Goal: Task Accomplishment & Management: Complete application form

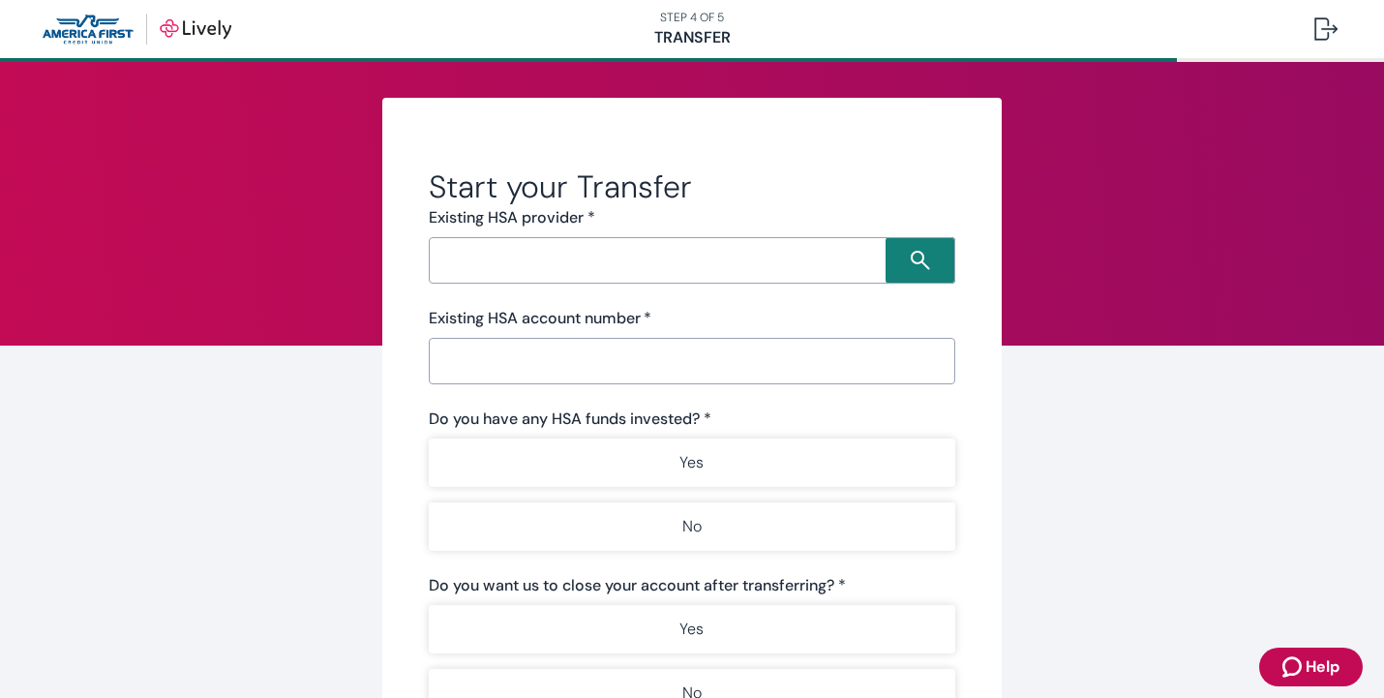
scroll to position [5, 0]
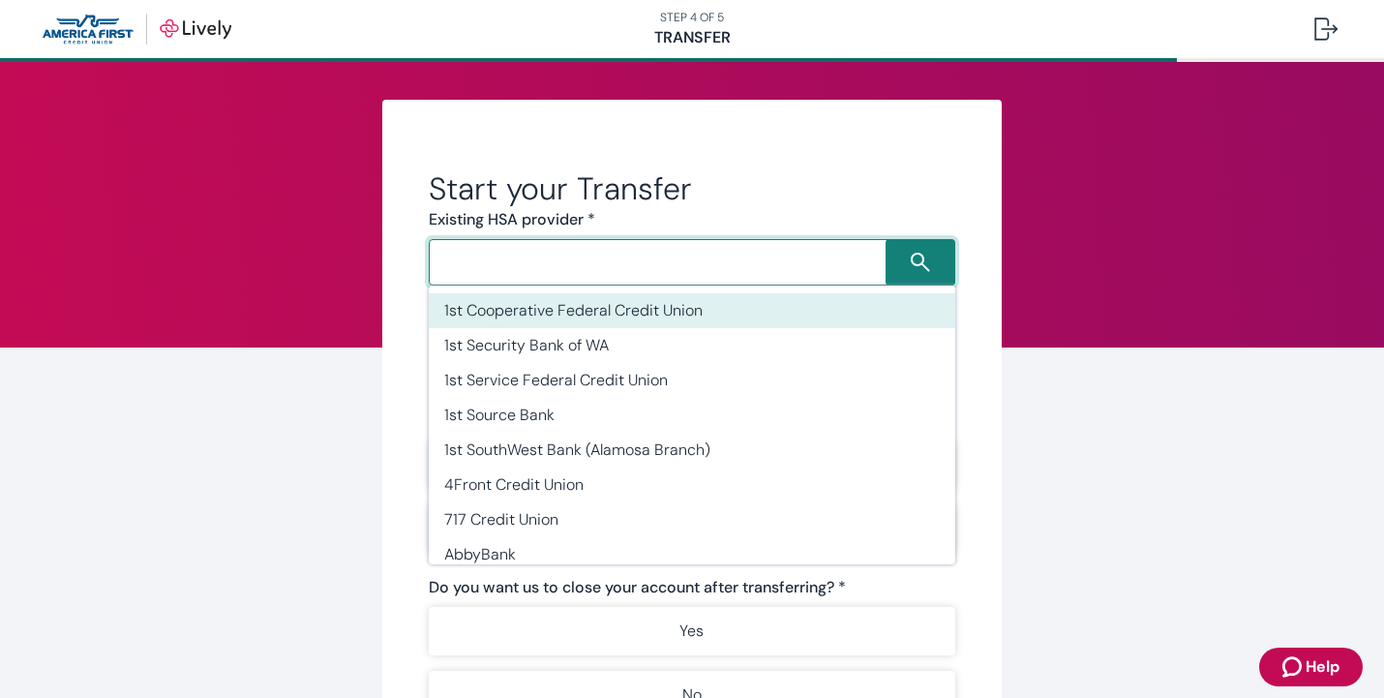
click at [521, 268] on input "Search input" at bounding box center [660, 262] width 451 height 27
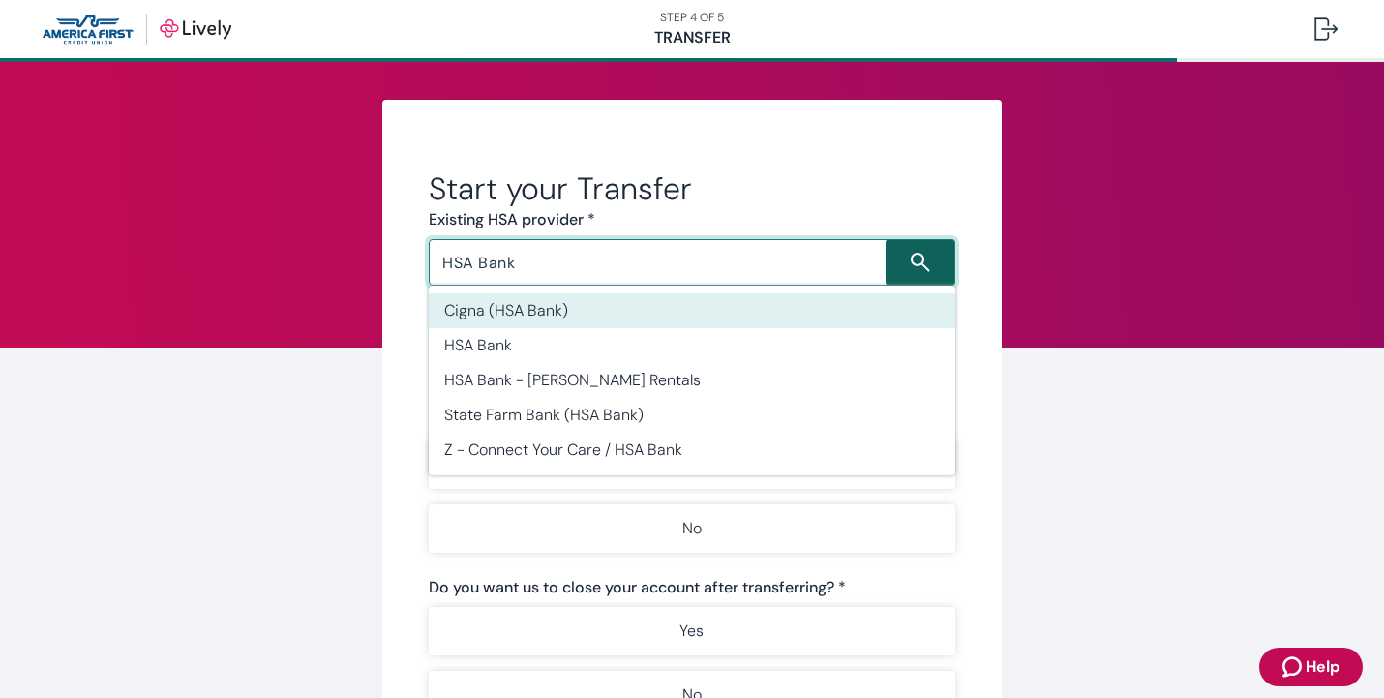
click at [919, 264] on icon "Search icon" at bounding box center [920, 262] width 19 height 19
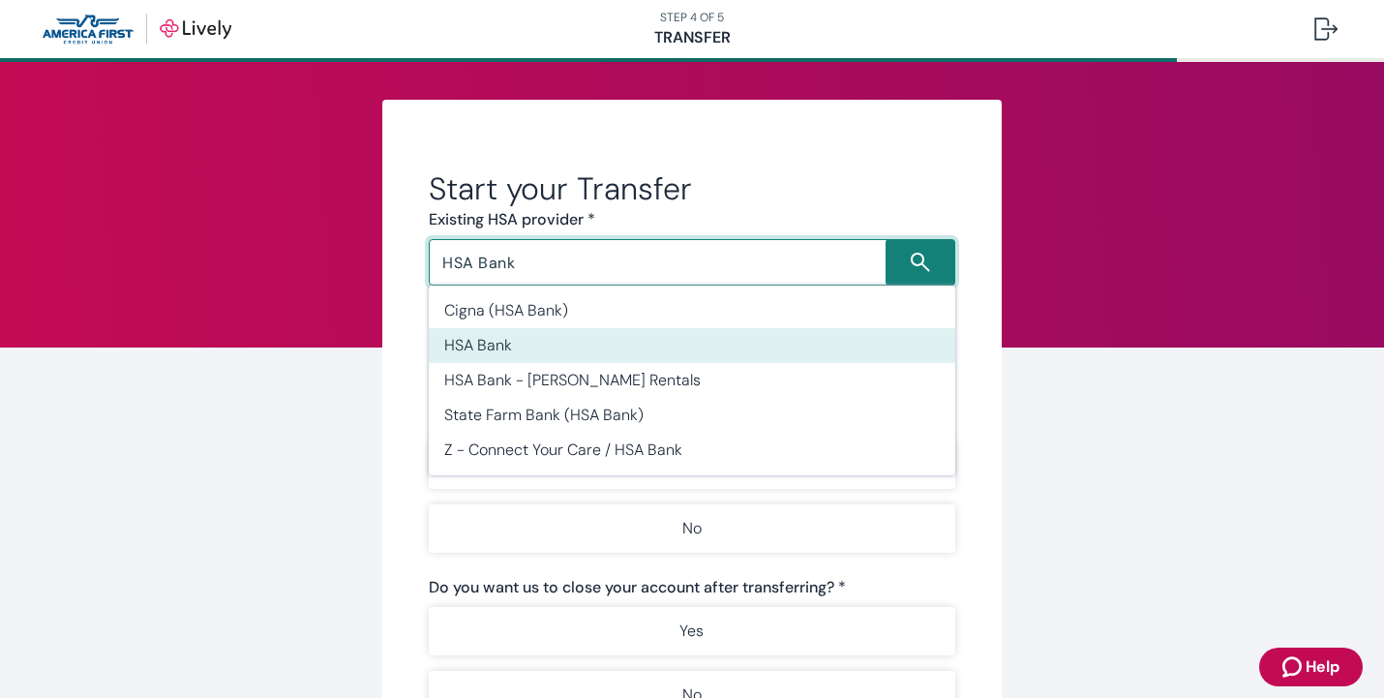
click at [564, 348] on li "HSA Bank" at bounding box center [692, 345] width 527 height 35
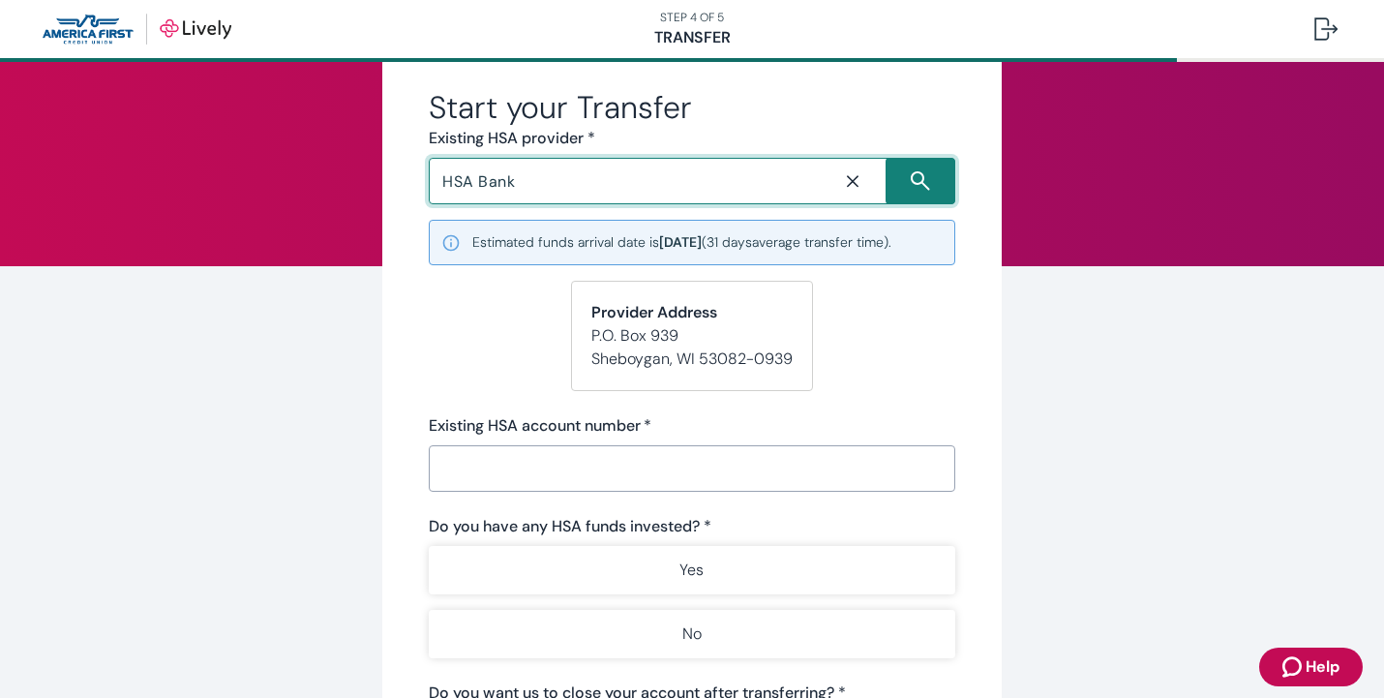
scroll to position [89, 0]
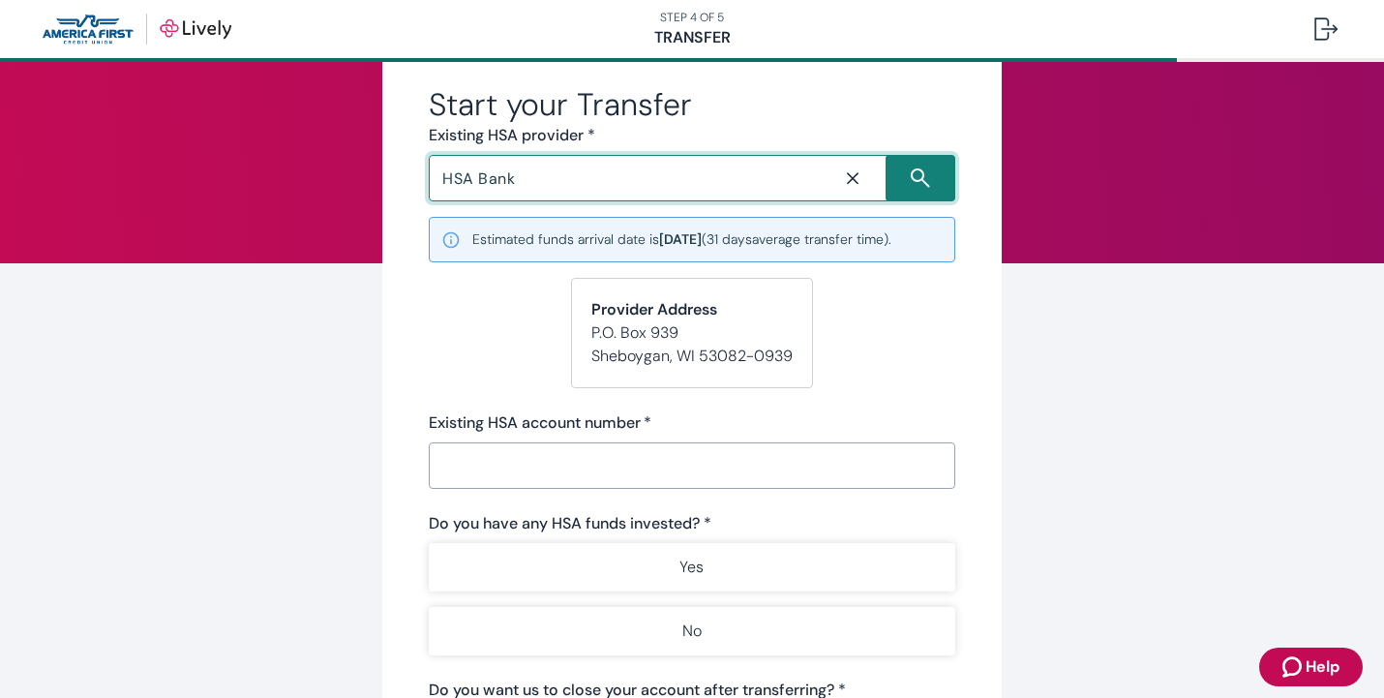
type input "HSA Bank"
click at [527, 469] on input "Existing HSA account number   *" at bounding box center [692, 465] width 527 height 39
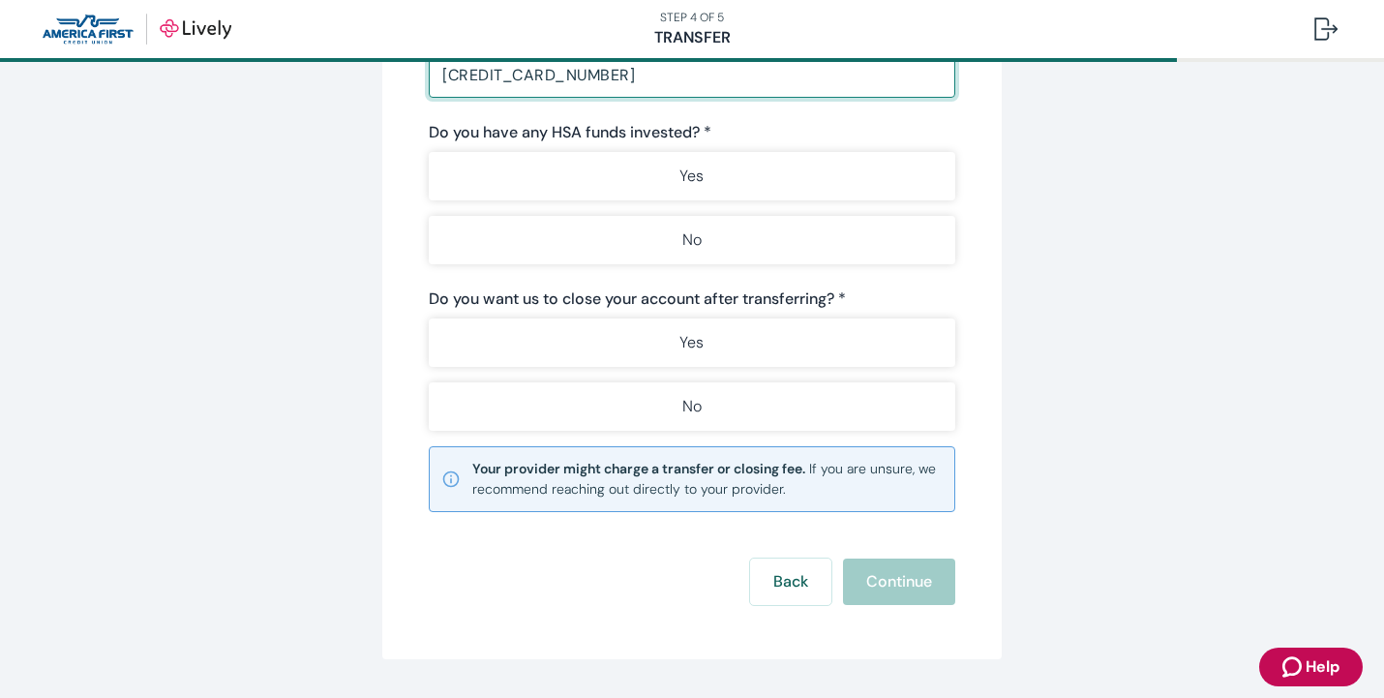
scroll to position [478, 0]
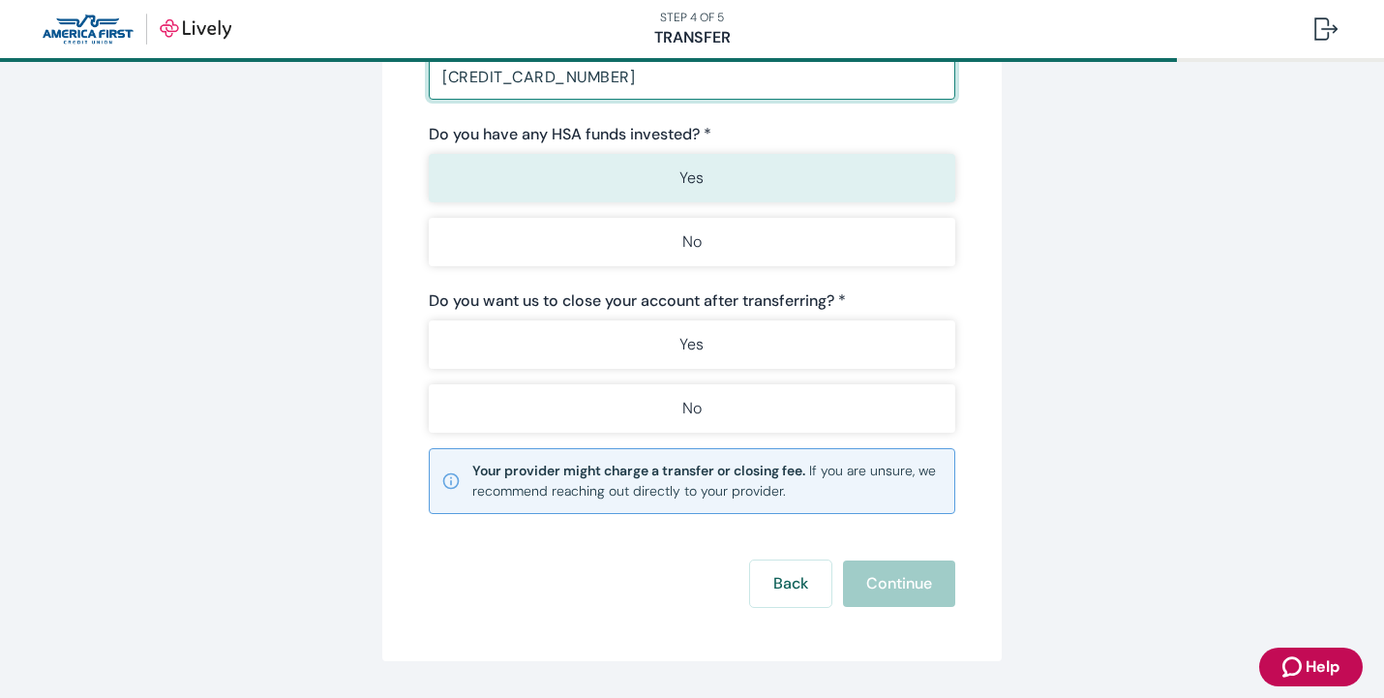
type input "[CREDIT_CARD_NUMBER]"
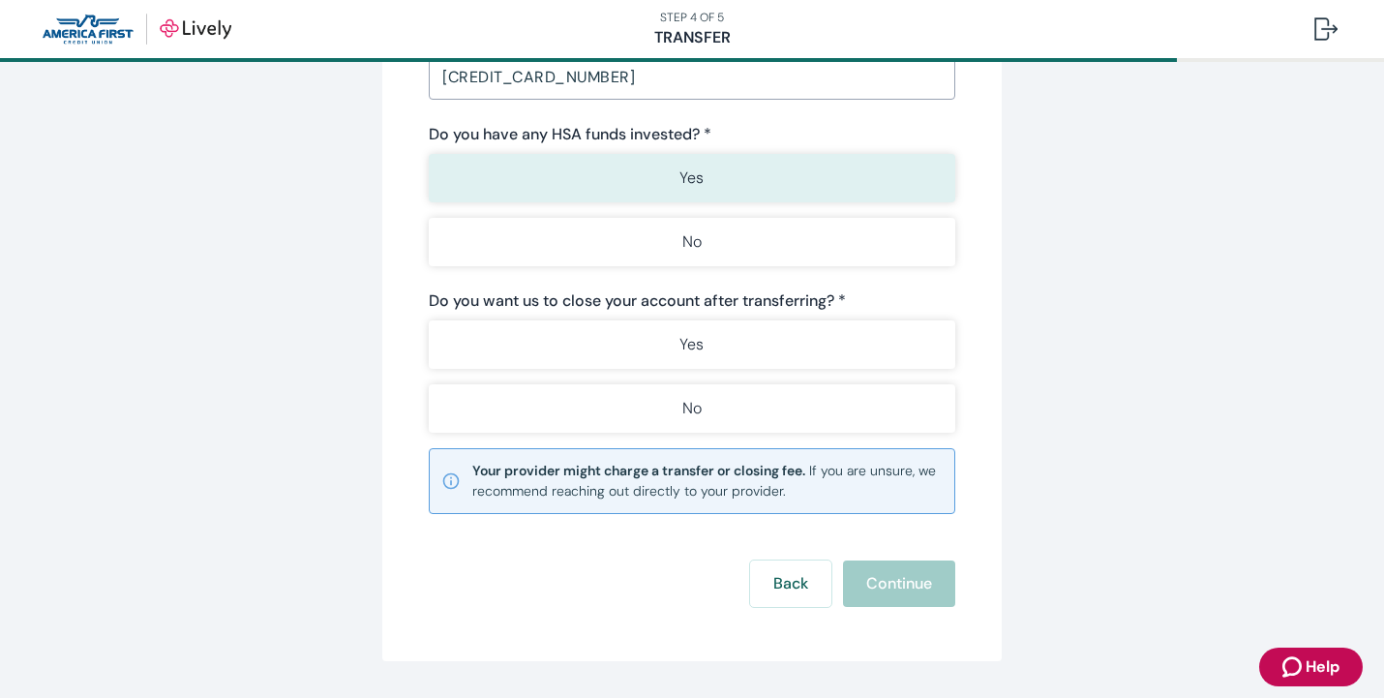
click at [670, 180] on button "Yes" at bounding box center [692, 178] width 527 height 48
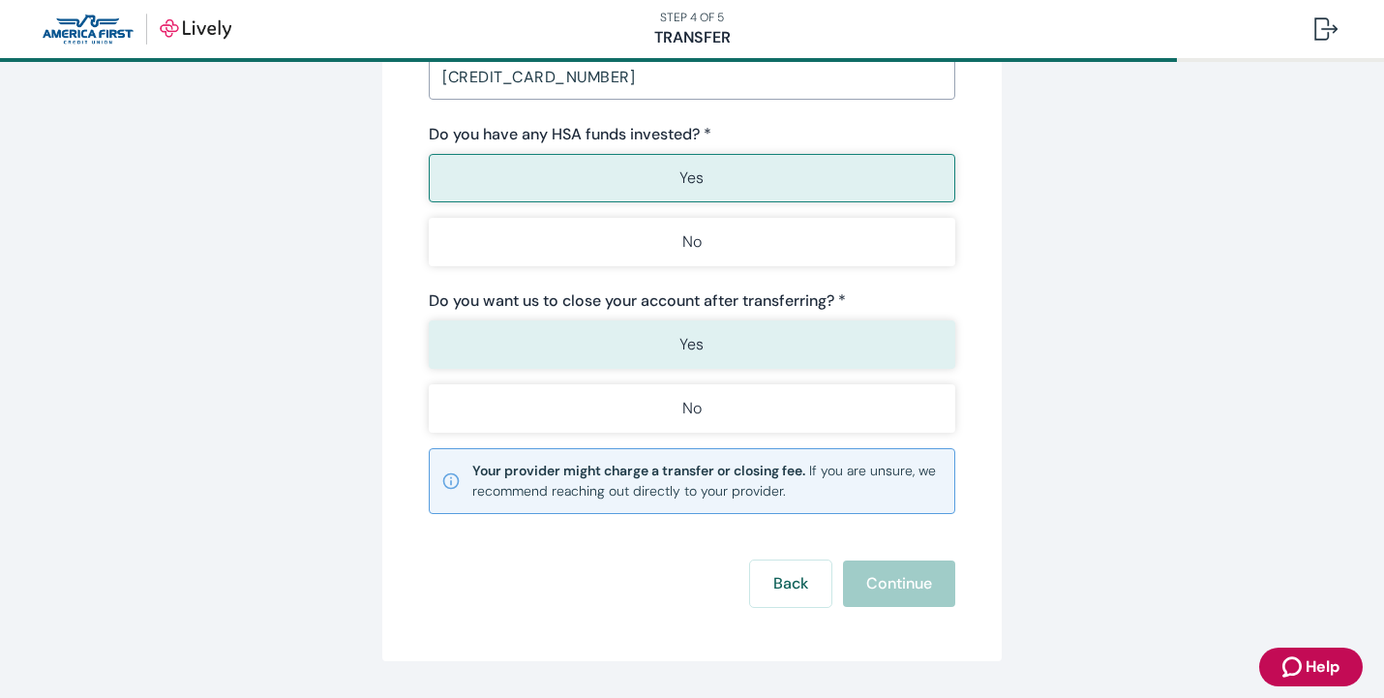
click at [691, 349] on p "Yes" at bounding box center [692, 344] width 24 height 23
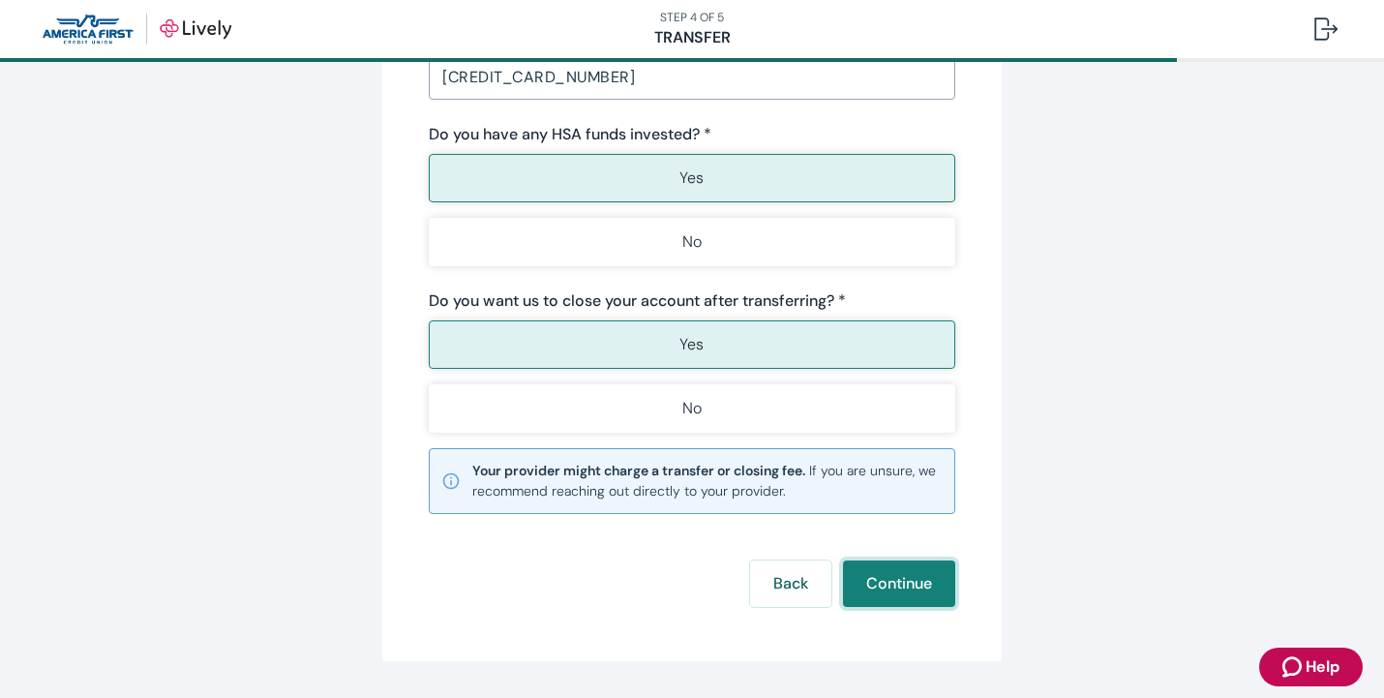
click at [924, 599] on button "Continue" at bounding box center [899, 583] width 112 height 46
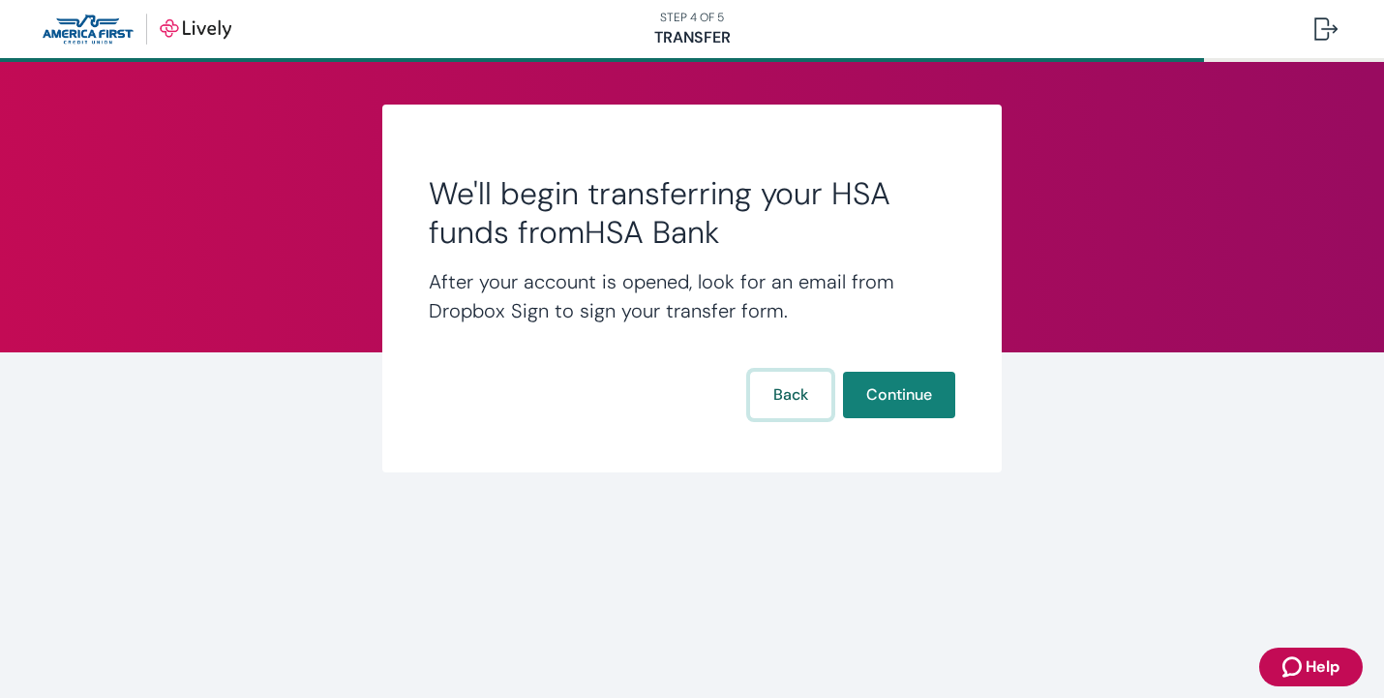
click at [754, 408] on button "Back" at bounding box center [790, 395] width 81 height 46
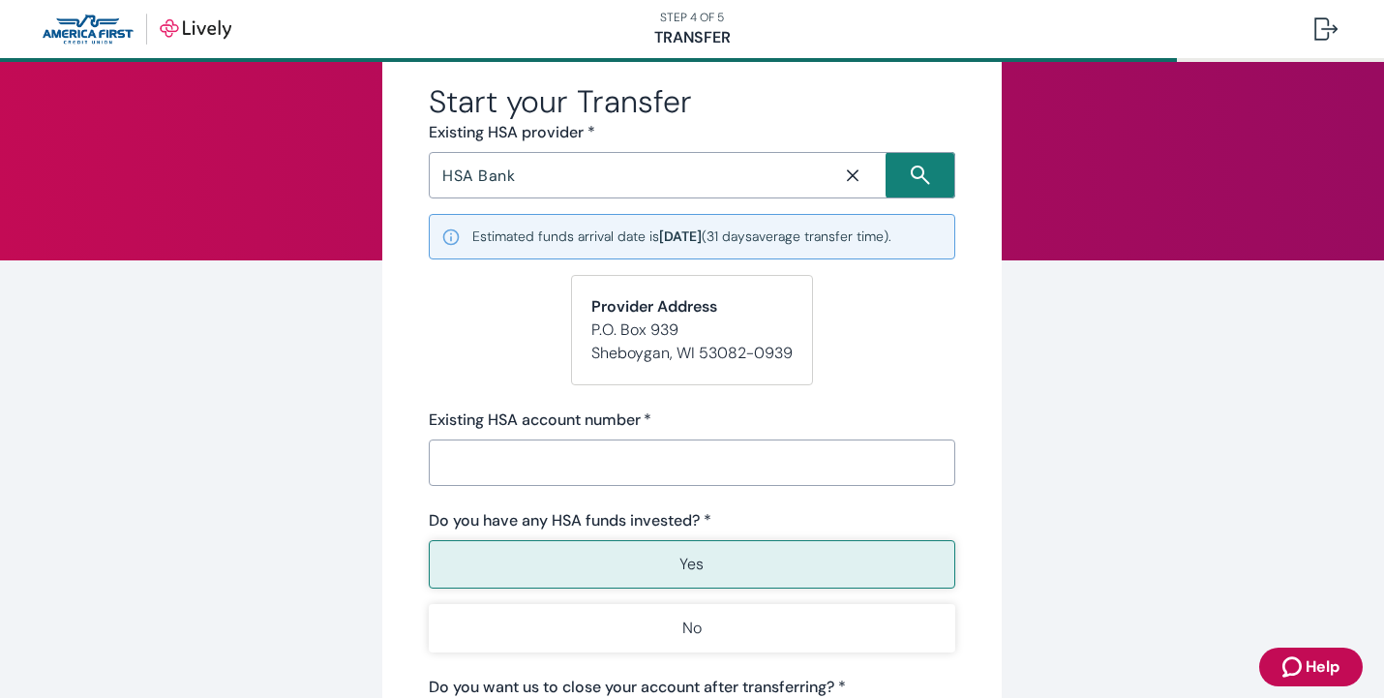
scroll to position [95, 0]
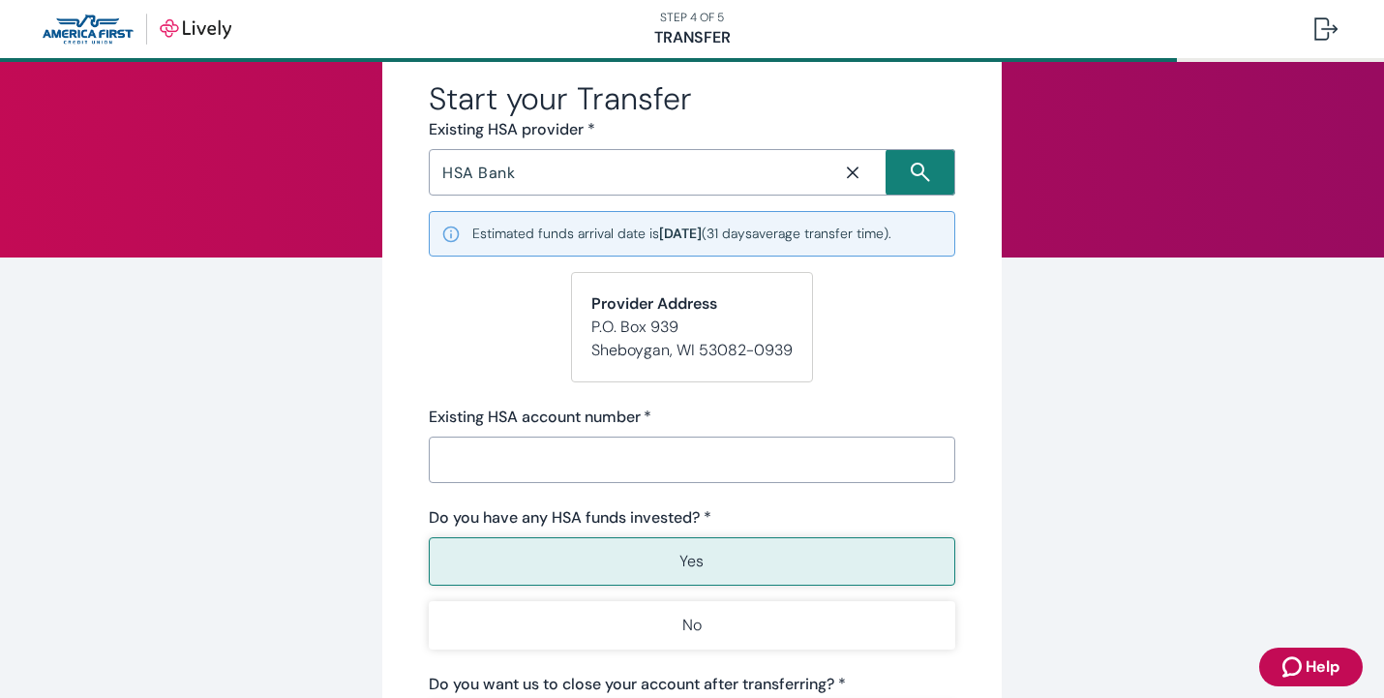
click at [632, 449] on input "Existing HSA account number   *" at bounding box center [692, 459] width 527 height 39
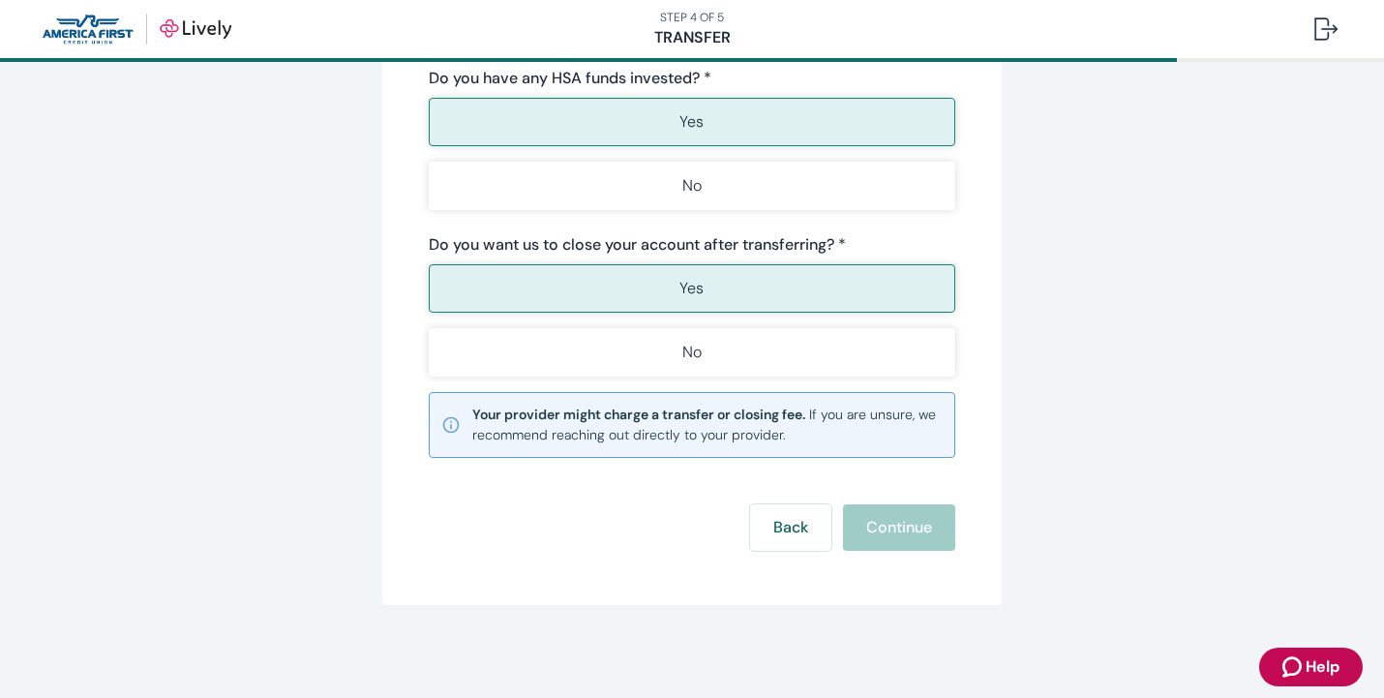
scroll to position [534, 0]
